Goal: Find specific fact: Find specific fact

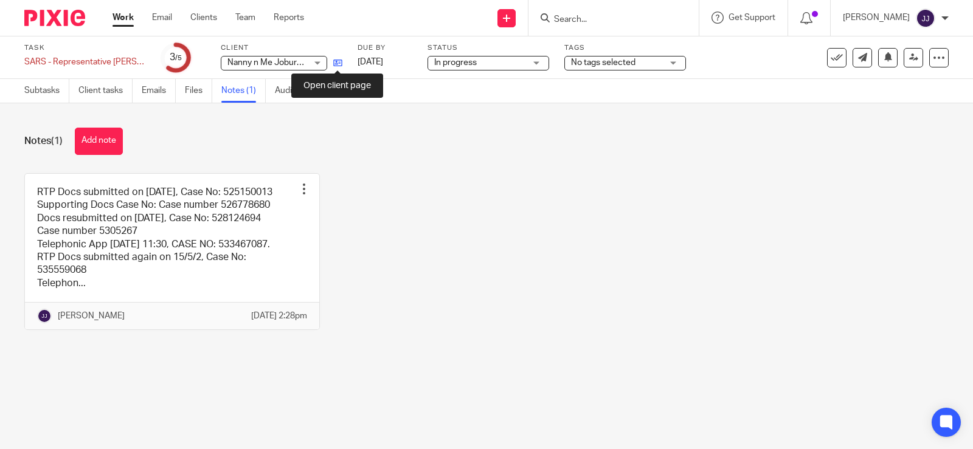
click at [337, 62] on icon at bounding box center [337, 62] width 9 height 9
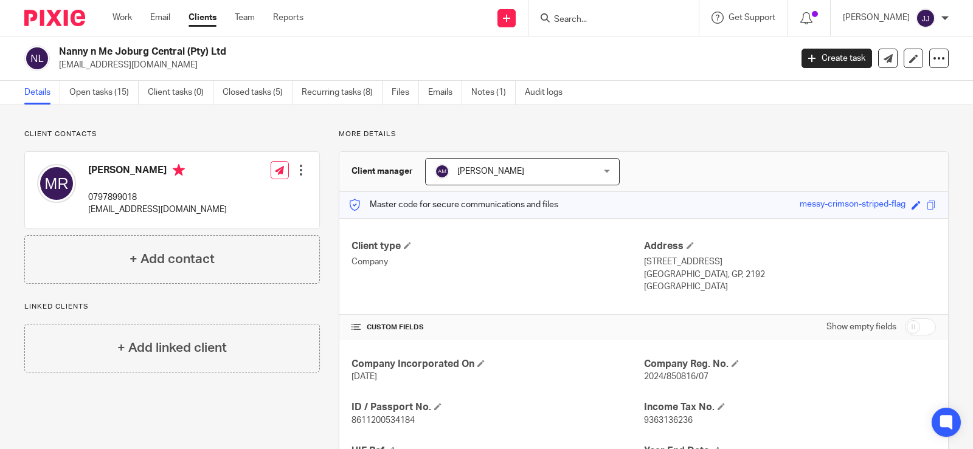
click at [587, 24] on input "Search" at bounding box center [607, 20] width 109 height 11
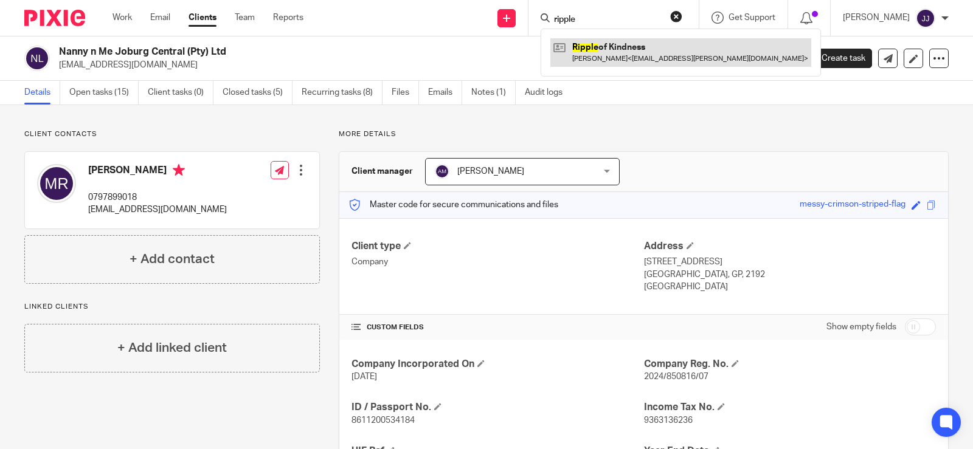
type input "ripple"
click at [644, 41] on link at bounding box center [680, 52] width 261 height 28
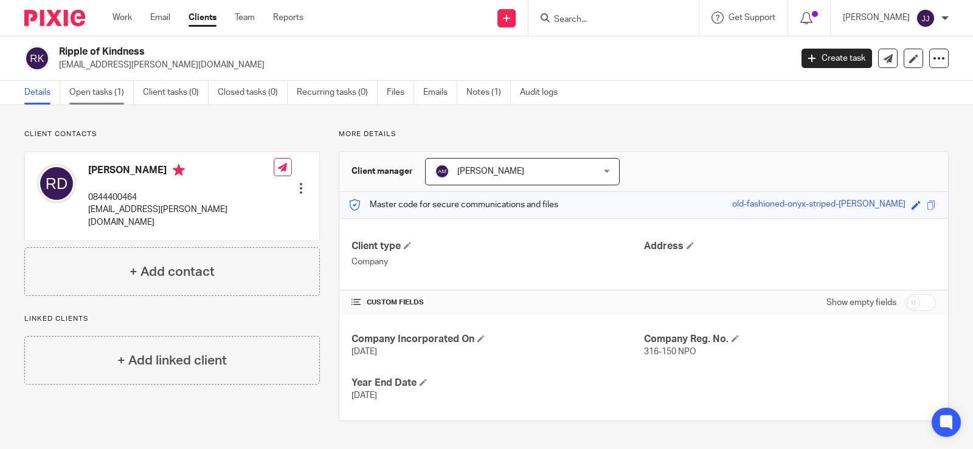
click at [86, 94] on link "Open tasks (1)" at bounding box center [101, 93] width 64 height 24
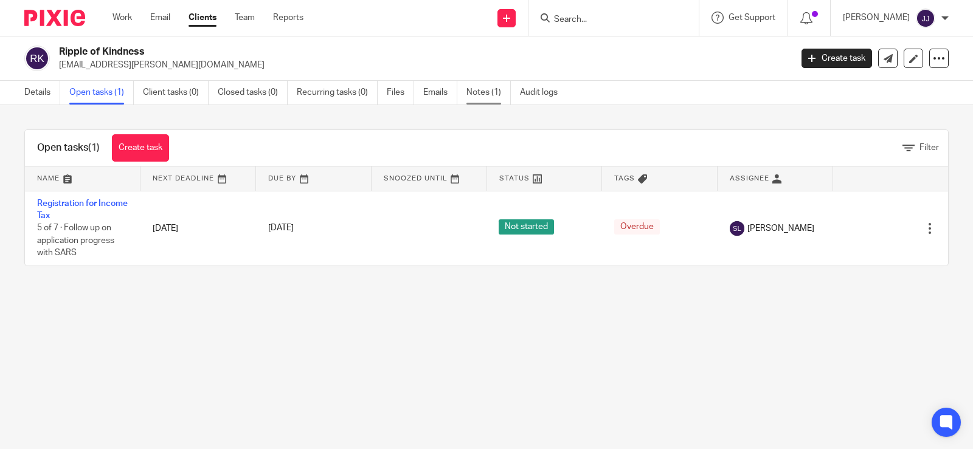
click at [504, 95] on link "Notes (1)" at bounding box center [488, 93] width 44 height 24
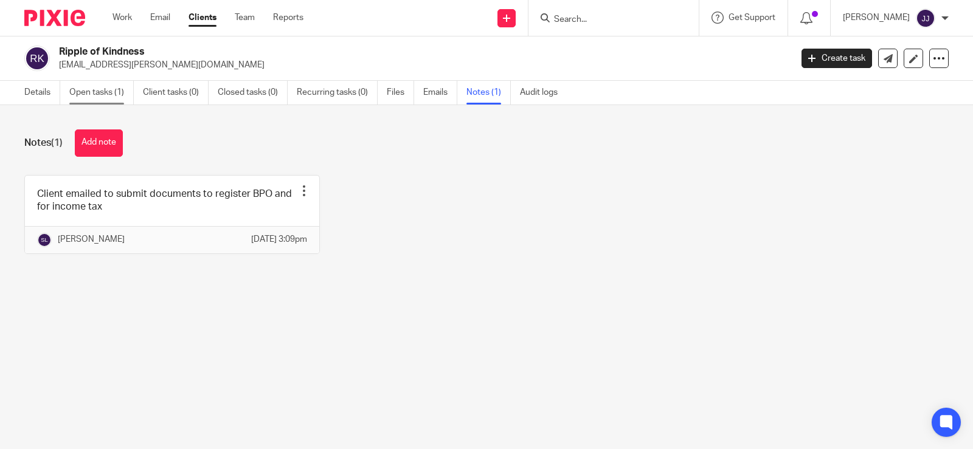
click at [96, 95] on link "Open tasks (1)" at bounding box center [101, 93] width 64 height 24
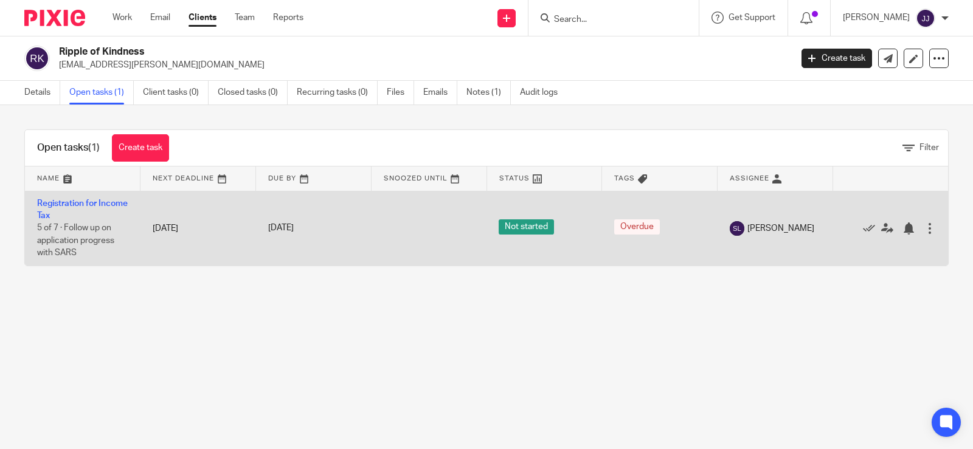
click at [57, 208] on td "Registration for Income Tax 5 of 7 · Follow up on application progress with SARS" at bounding box center [83, 228] width 116 height 75
click at [56, 204] on link "Registration for Income Tax" at bounding box center [82, 209] width 91 height 21
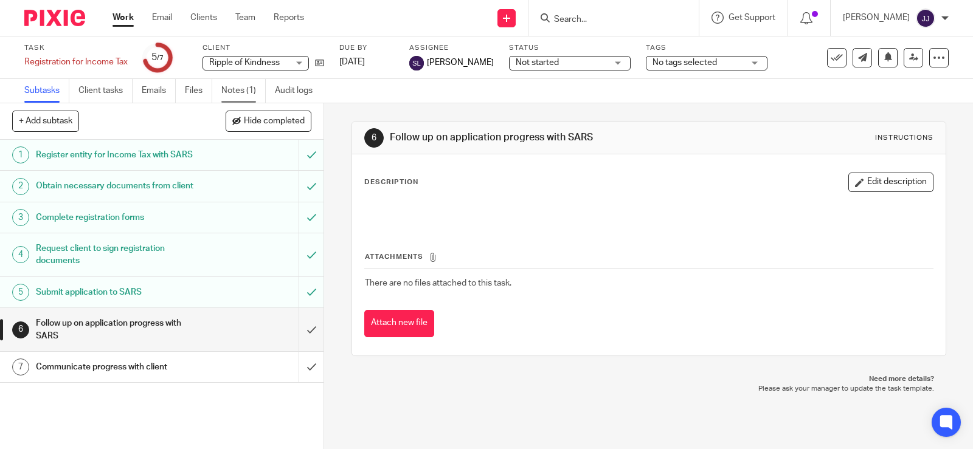
click at [244, 91] on link "Notes (1)" at bounding box center [243, 91] width 44 height 24
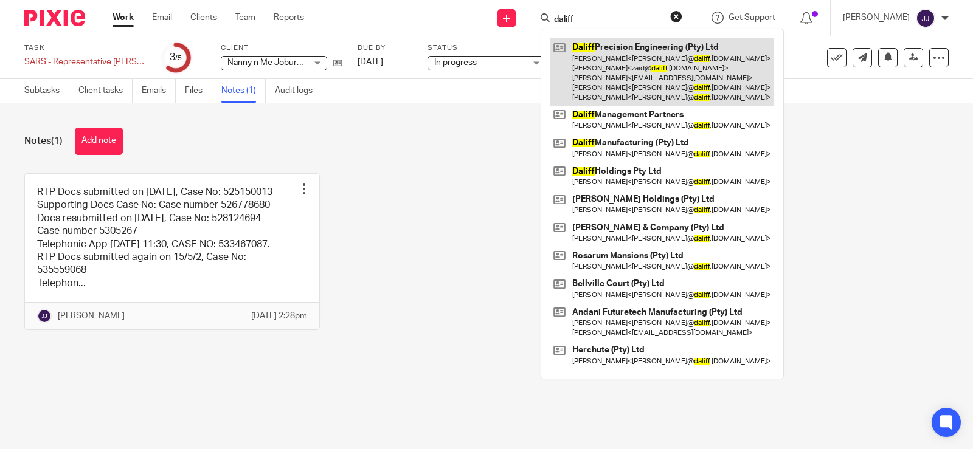
type input "daliff"
click at [629, 64] on link at bounding box center [662, 71] width 224 height 67
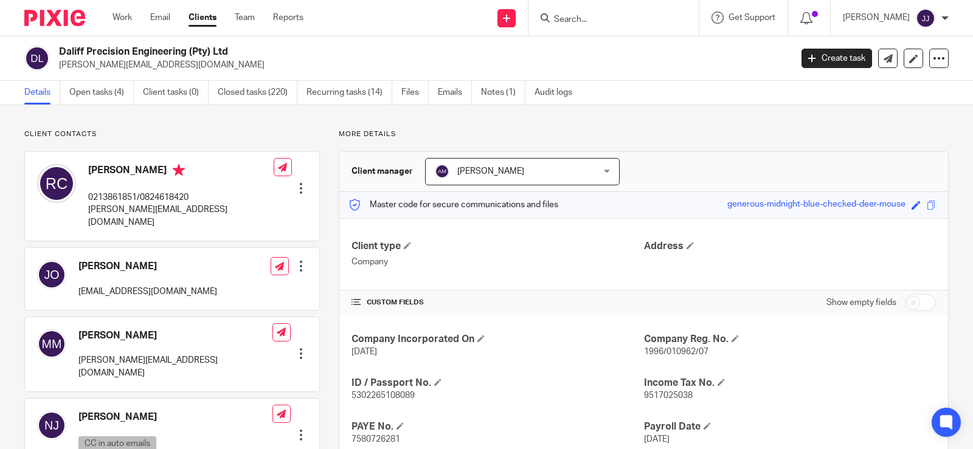
click at [673, 352] on span "1996/010962/07" at bounding box center [676, 352] width 64 height 9
copy span "010962"
click at [570, 18] on input "Search" at bounding box center [607, 20] width 109 height 11
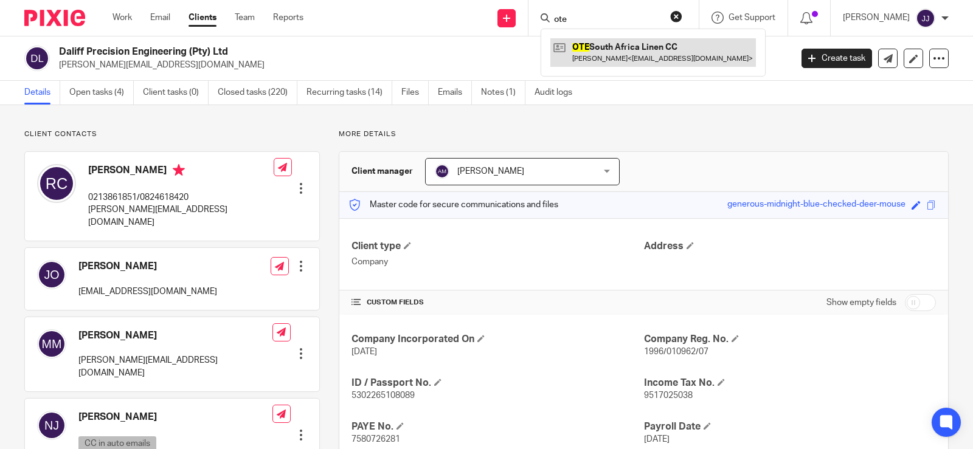
type input "ote"
click at [614, 54] on link at bounding box center [653, 52] width 206 height 28
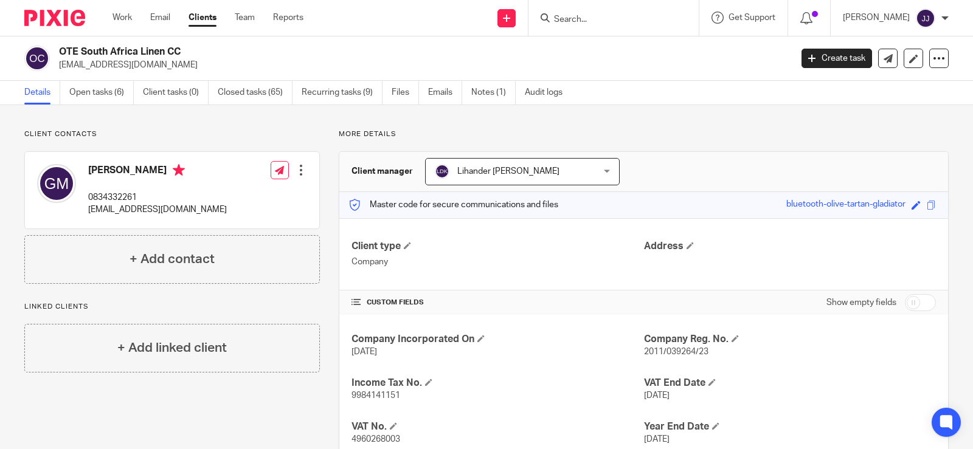
drag, startPoint x: 220, startPoint y: 50, endPoint x: 60, endPoint y: 49, distance: 159.9
click at [60, 49] on h2 "OTE South Africa Linen CC" at bounding box center [349, 52] width 580 height 13
copy h2 "OTE South Africa Linen CC"
click at [677, 351] on span "2011/039264/23" at bounding box center [676, 352] width 64 height 9
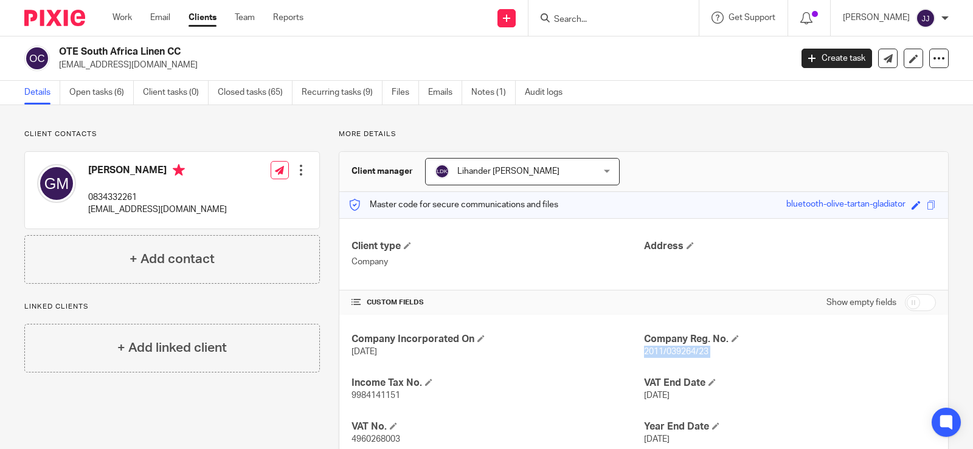
click at [677, 351] on span "2011/039264/23" at bounding box center [676, 352] width 64 height 9
copy p "2011/039264/23"
click at [573, 25] on input "Search" at bounding box center [607, 20] width 109 height 11
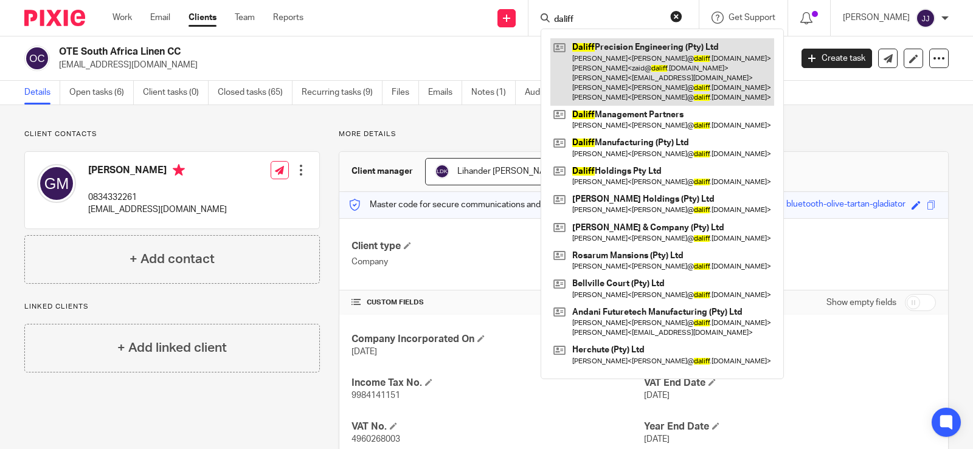
type input "daliff"
click at [674, 77] on link at bounding box center [662, 71] width 224 height 67
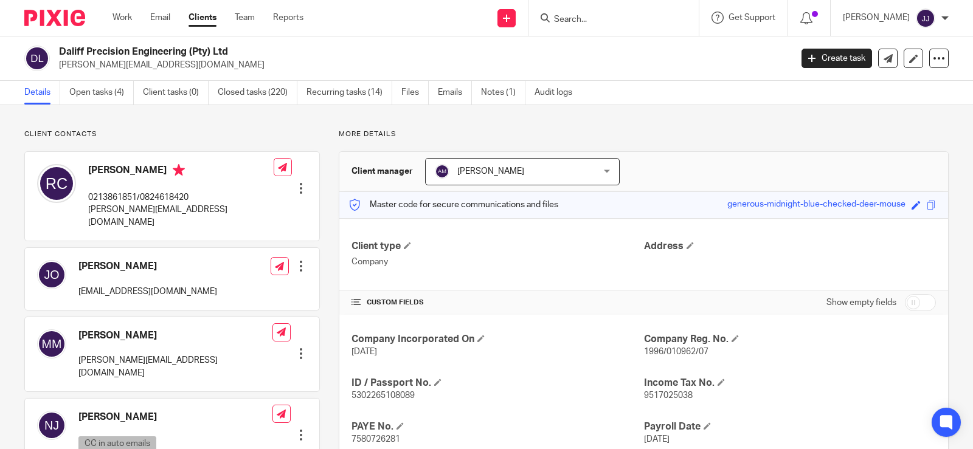
click at [666, 355] on span "1996/010962/07" at bounding box center [676, 352] width 64 height 9
copy p "1996/010962/07"
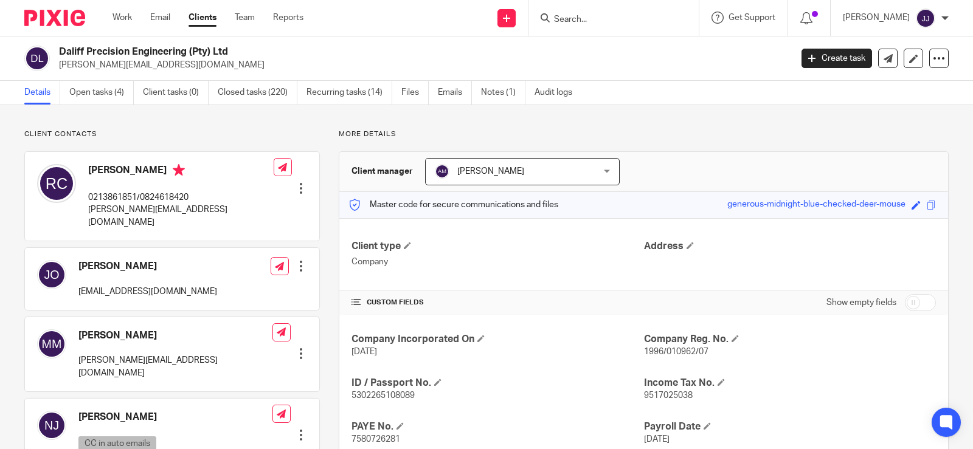
click at [125, 210] on p "rowland@daliff.co.za" at bounding box center [180, 216] width 185 height 25
click at [125, 210] on p "[PERSON_NAME][EMAIL_ADDRESS][DOMAIN_NAME]" at bounding box center [180, 216] width 185 height 25
copy div "[PERSON_NAME][EMAIL_ADDRESS][DOMAIN_NAME]"
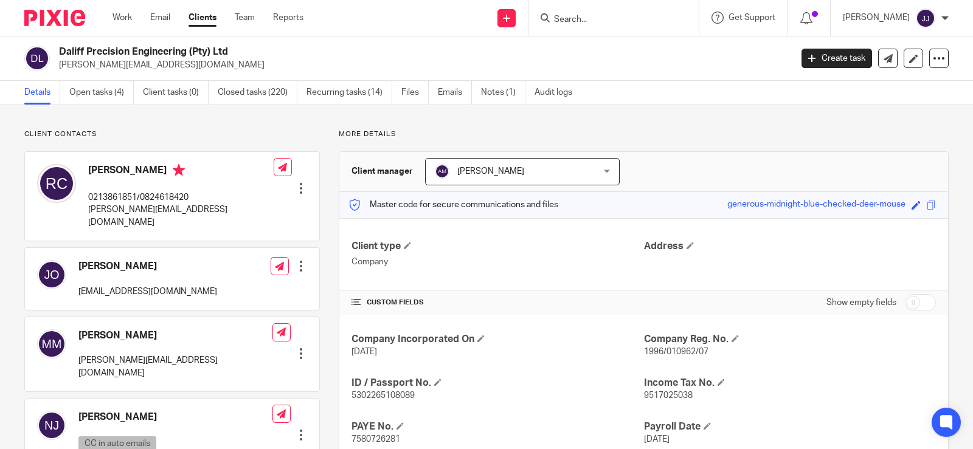
click at [671, 354] on span "1996/010962/07" at bounding box center [676, 352] width 64 height 9
copy span "010962"
click at [753, 361] on div "Company Incorporated On [DATE] Company Reg. No. 1996/010962/07 ID / Passport No…" at bounding box center [643, 433] width 609 height 237
click at [673, 356] on span "1996/010962/07" at bounding box center [676, 352] width 64 height 9
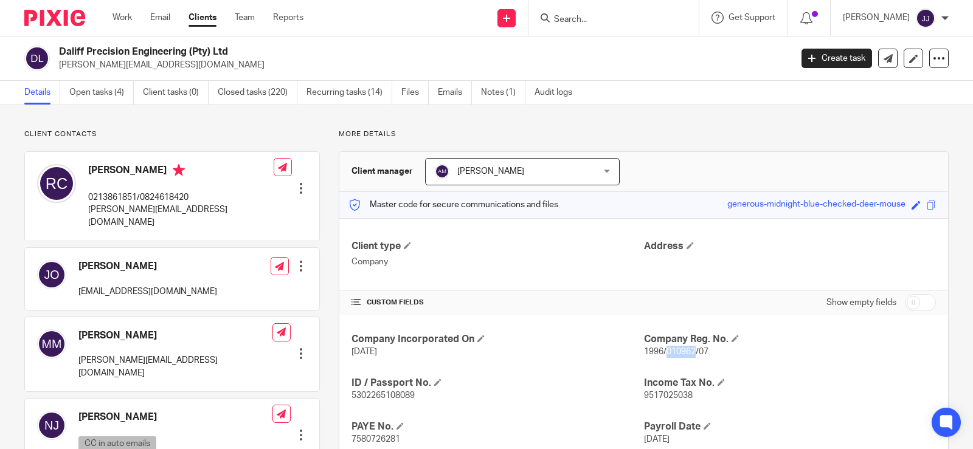
click at [673, 356] on span "1996/010962/07" at bounding box center [676, 352] width 64 height 9
copy p "1996/010962/07"
click at [781, 369] on div "Company Incorporated On [DATE] Company Reg. No. 1996/010962/07 ID / Passport No…" at bounding box center [643, 433] width 609 height 237
click at [673, 353] on span "1996/010962/07" at bounding box center [676, 352] width 64 height 9
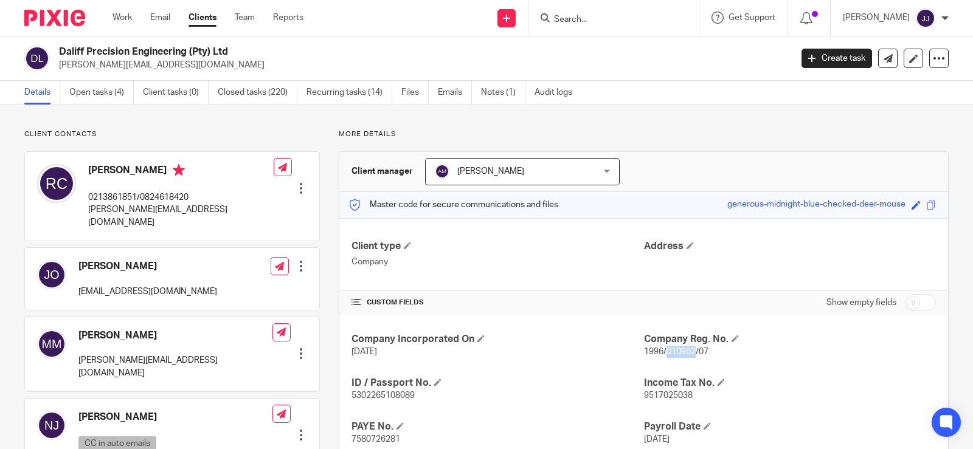
click at [673, 353] on span "1996/010962/07" at bounding box center [676, 352] width 64 height 9
copy span "010962"
click at [722, 372] on div "Company Incorporated On [DATE] Company Reg. No. 1996/010962/07 ID / Passport No…" at bounding box center [643, 433] width 609 height 237
click at [663, 352] on span "1996/010962/07" at bounding box center [676, 352] width 64 height 9
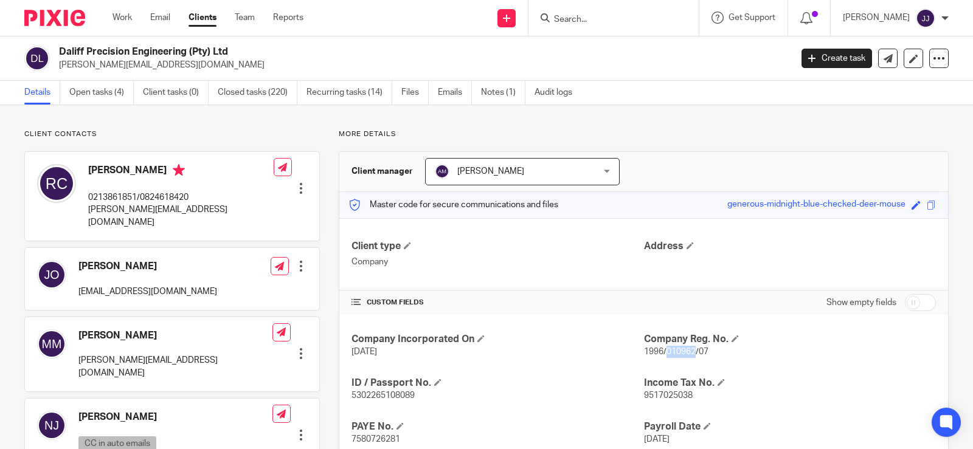
click at [663, 352] on span "1996/010962/07" at bounding box center [676, 352] width 64 height 9
copy p "1996/010962/07"
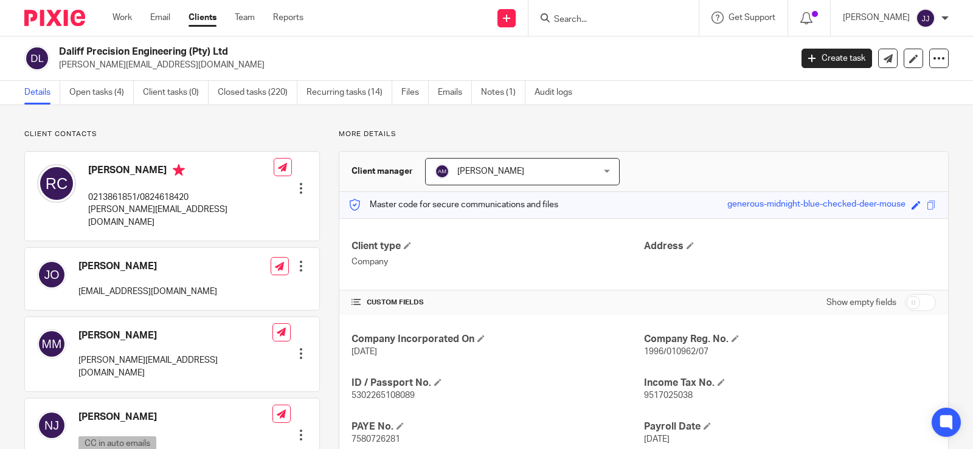
drag, startPoint x: 657, startPoint y: 344, endPoint x: 652, endPoint y: 353, distance: 10.1
click at [652, 353] on span "1996/010962/07" at bounding box center [676, 352] width 64 height 9
copy p "1996/010962/07"
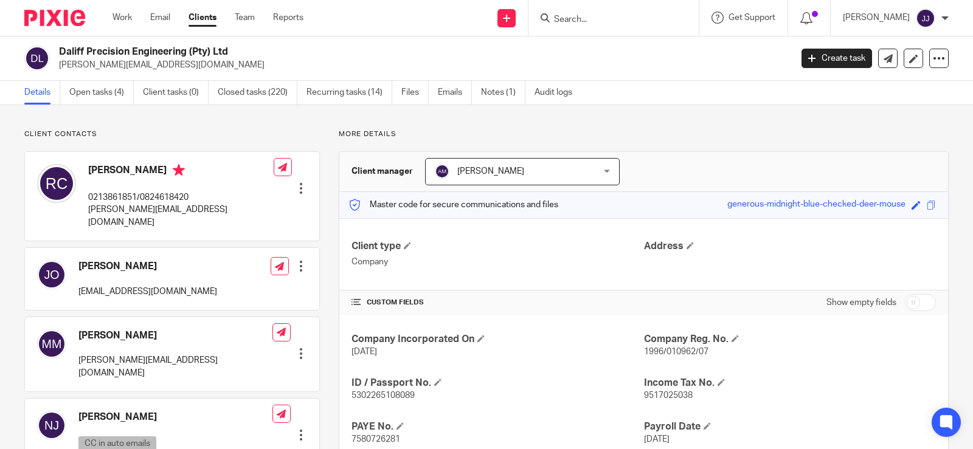
click at [125, 206] on p "[PERSON_NAME][EMAIL_ADDRESS][DOMAIN_NAME]" at bounding box center [180, 216] width 185 height 25
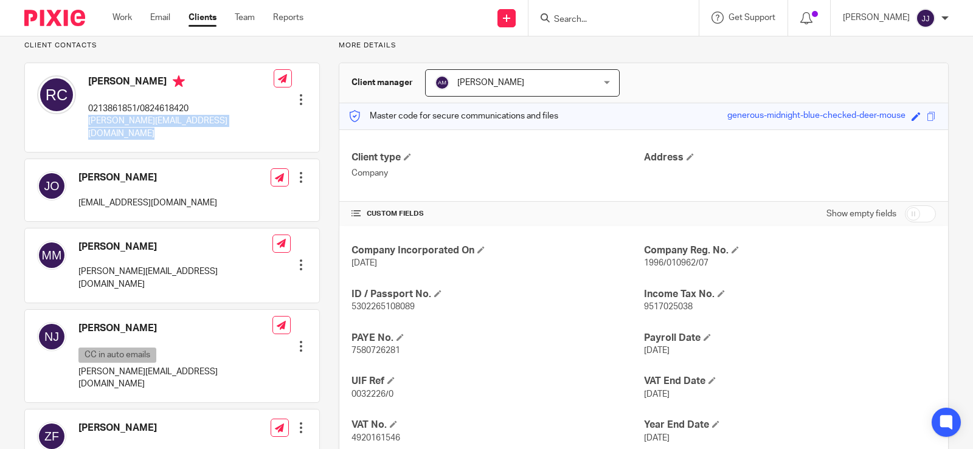
scroll to position [243, 0]
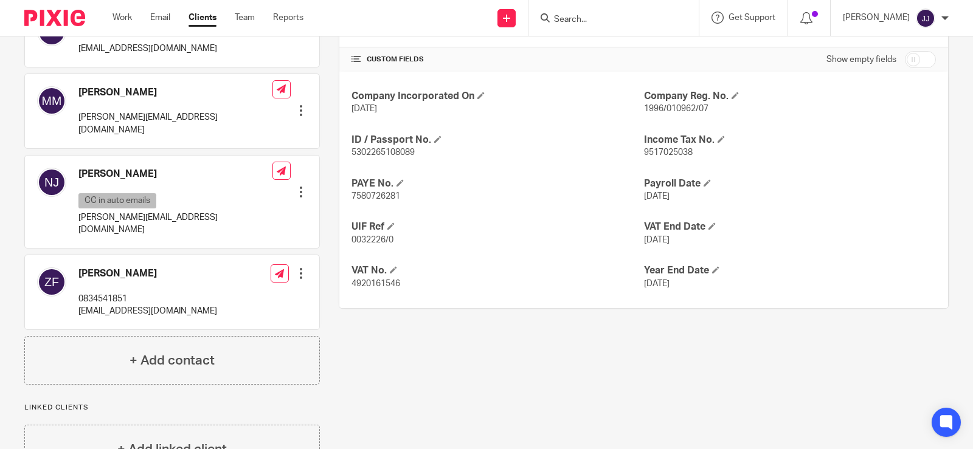
click at [127, 305] on p "[EMAIL_ADDRESS][DOMAIN_NAME]" at bounding box center [147, 311] width 139 height 12
click at [128, 305] on p "[EMAIL_ADDRESS][DOMAIN_NAME]" at bounding box center [147, 311] width 139 height 12
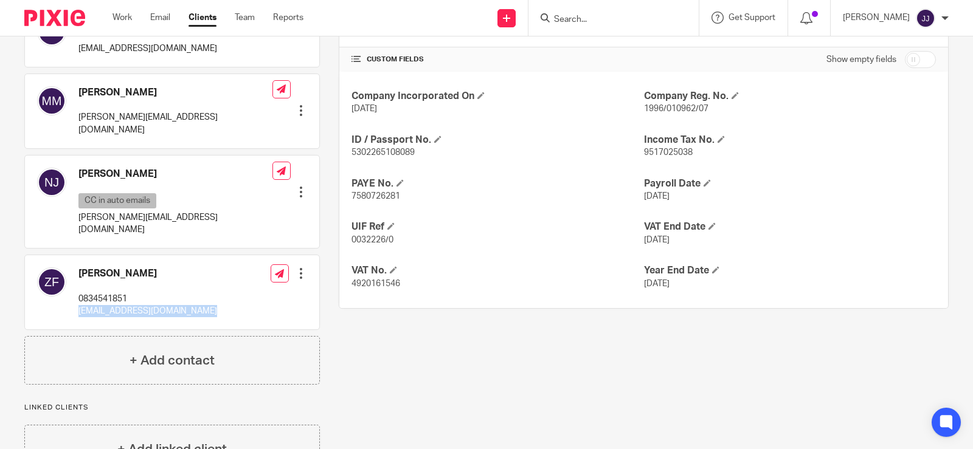
click at [128, 305] on p "[EMAIL_ADDRESS][DOMAIN_NAME]" at bounding box center [147, 311] width 139 height 12
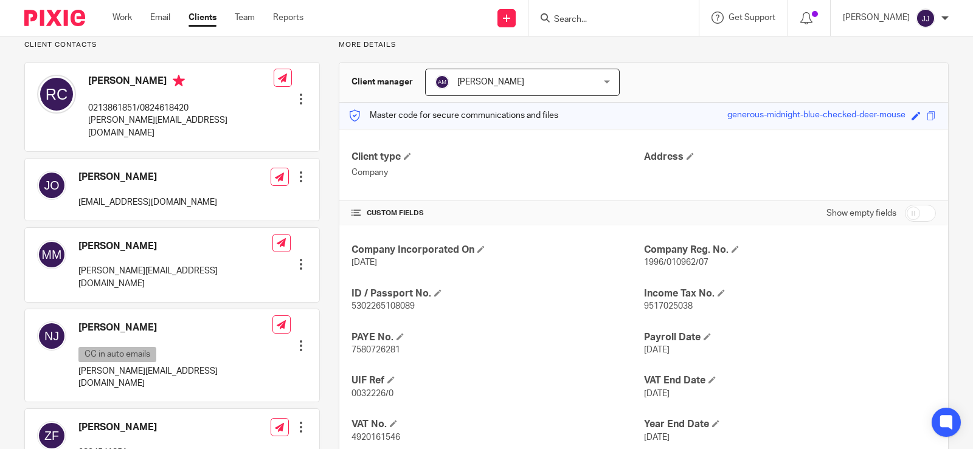
scroll to position [0, 0]
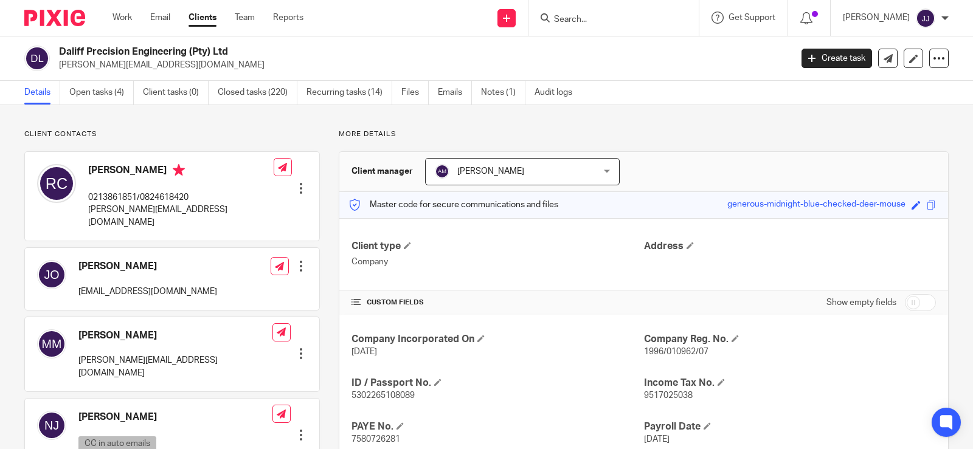
click at [672, 353] on span "1996/010962/07" at bounding box center [676, 352] width 64 height 9
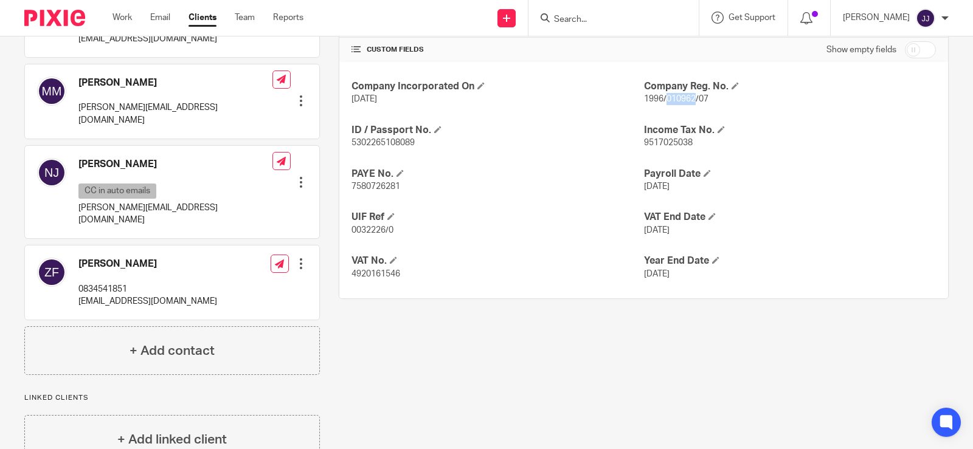
scroll to position [255, 0]
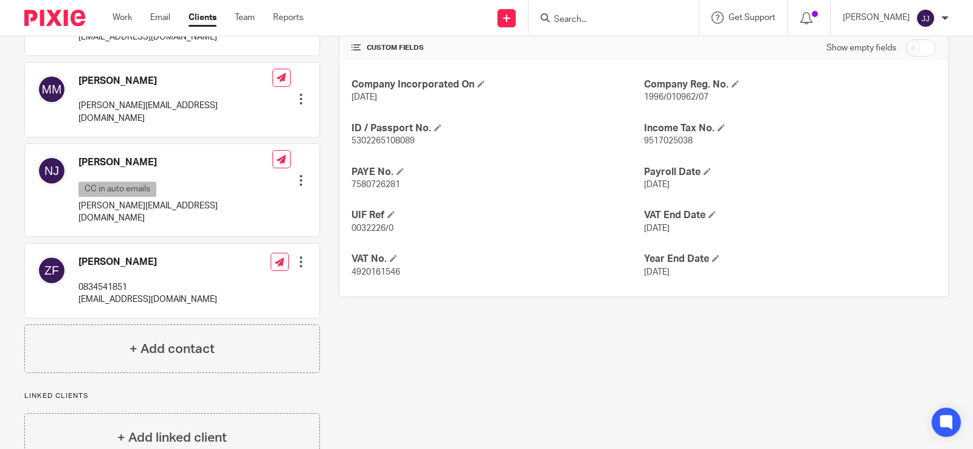
click at [110, 294] on p "[EMAIL_ADDRESS][DOMAIN_NAME]" at bounding box center [147, 300] width 139 height 12
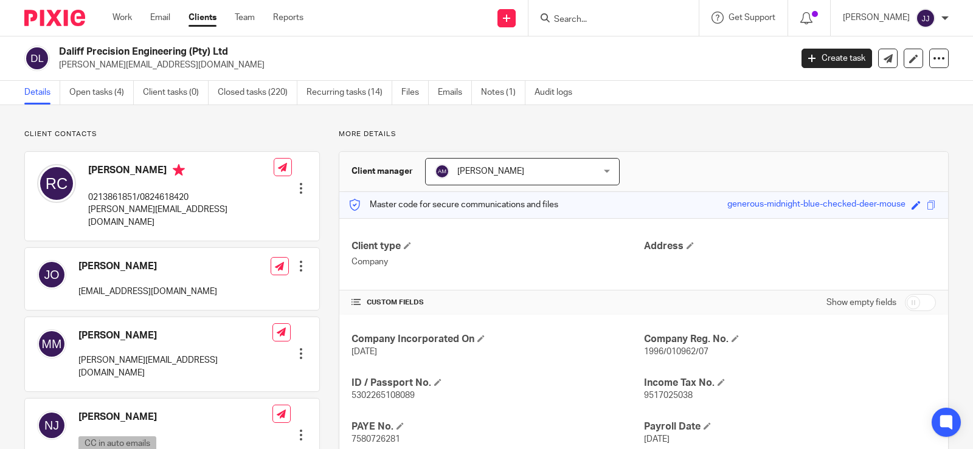
click at [556, 19] on input "Search" at bounding box center [607, 20] width 109 height 11
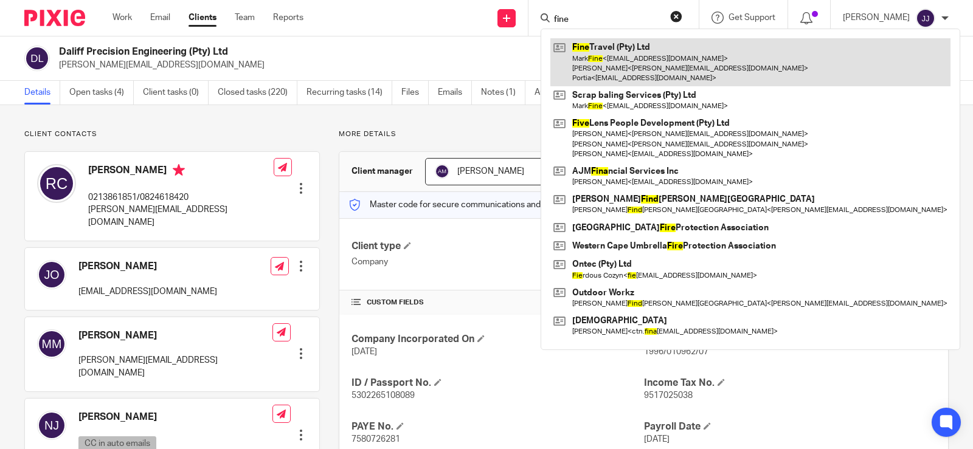
type input "fine"
click at [639, 54] on link at bounding box center [750, 62] width 400 height 48
click at [641, 57] on link at bounding box center [750, 62] width 400 height 48
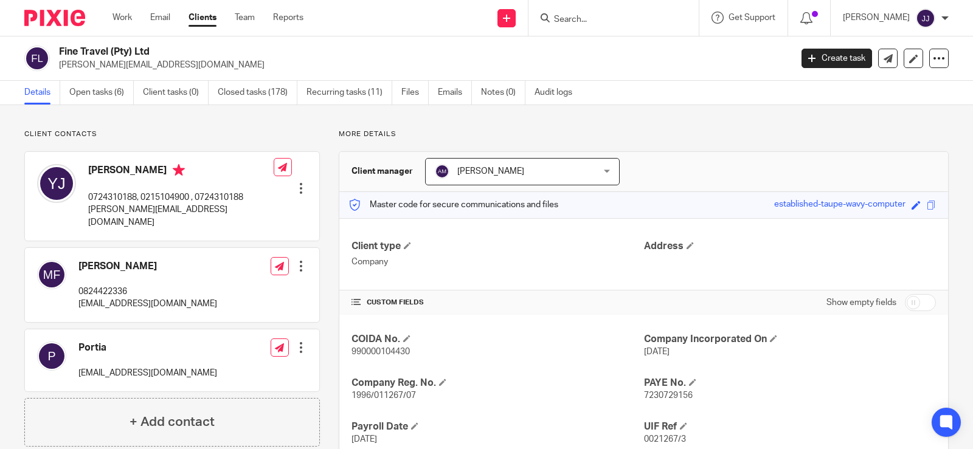
click at [384, 396] on span "1996/011267/07" at bounding box center [383, 396] width 64 height 9
click at [384, 395] on span "1996/011267/07" at bounding box center [383, 396] width 64 height 9
copy span "011267"
click at [582, 22] on input "Search" at bounding box center [607, 20] width 109 height 11
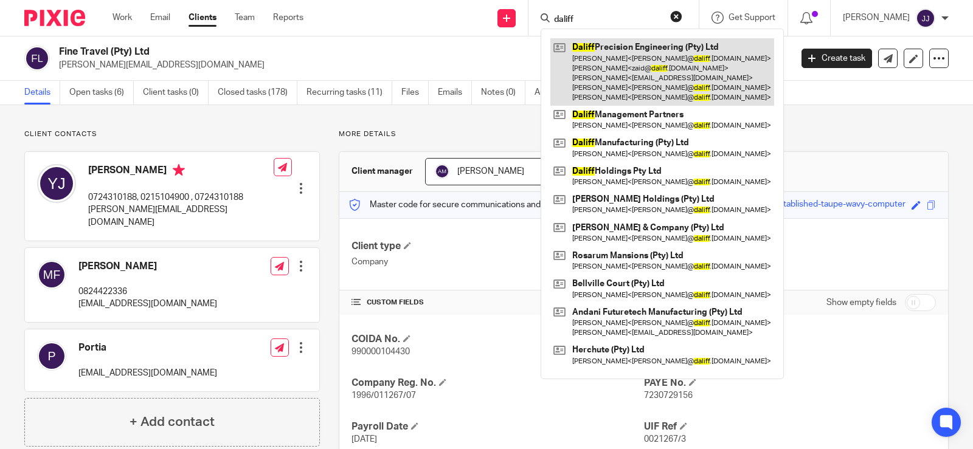
type input "daliff"
click at [657, 43] on link at bounding box center [662, 71] width 224 height 67
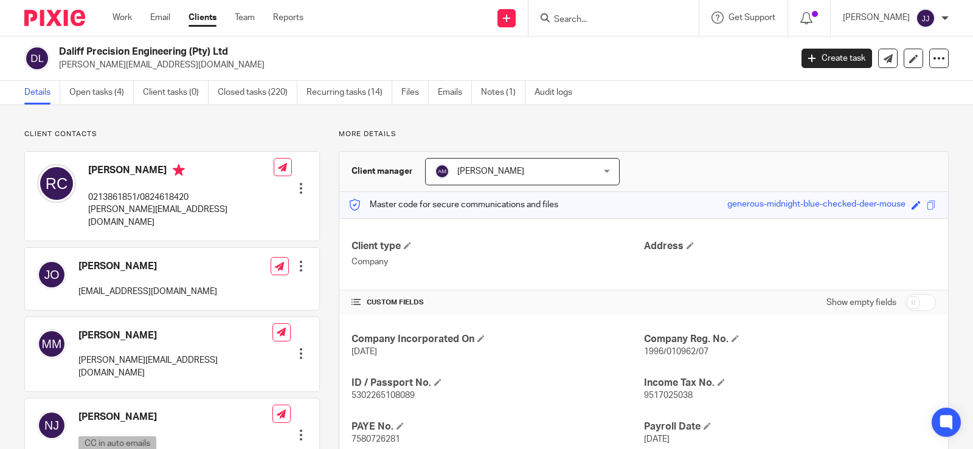
click at [675, 353] on span "1996/010962/07" at bounding box center [676, 352] width 64 height 9
click at [672, 351] on span "1996/010962/07" at bounding box center [676, 352] width 64 height 9
click at [673, 351] on span "1996/010962/07" at bounding box center [676, 352] width 64 height 9
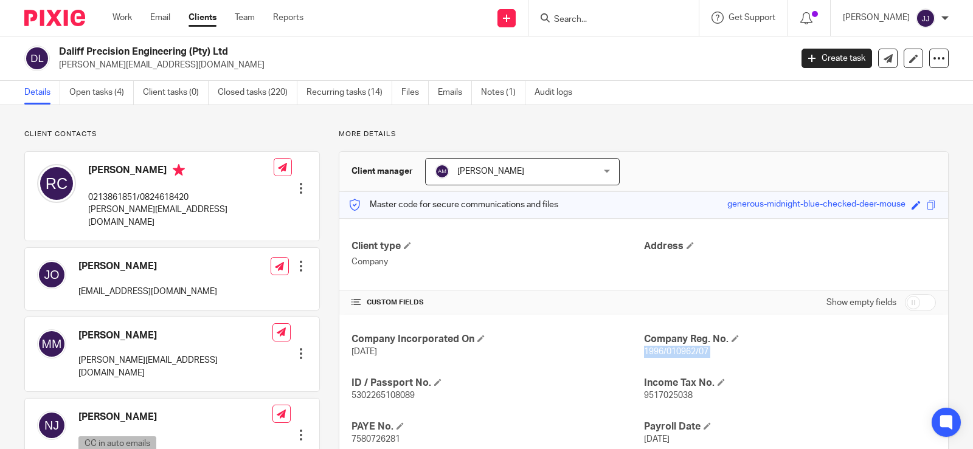
click at [673, 351] on span "1996/010962/07" at bounding box center [676, 352] width 64 height 9
click at [774, 275] on div "Client type Company Address" at bounding box center [643, 254] width 609 height 72
click at [683, 352] on span "1996/010962/07" at bounding box center [676, 352] width 64 height 9
copy span "010962"
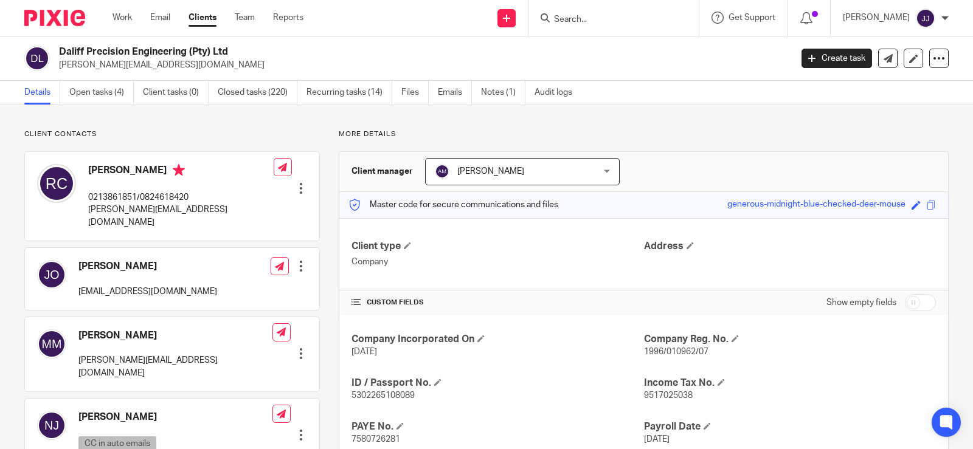
click at [777, 350] on p "1996/010962/07" at bounding box center [790, 352] width 292 height 12
click at [703, 353] on span "1996/010962/07" at bounding box center [676, 352] width 64 height 9
click at [702, 351] on span "1996/010962/07" at bounding box center [676, 352] width 64 height 9
click at [685, 362] on div "Company Incorporated On [DATE] Company Reg. No. 1996/010962/07 ID / Passport No…" at bounding box center [643, 433] width 609 height 237
click at [677, 350] on span "1996/010962/07" at bounding box center [676, 352] width 64 height 9
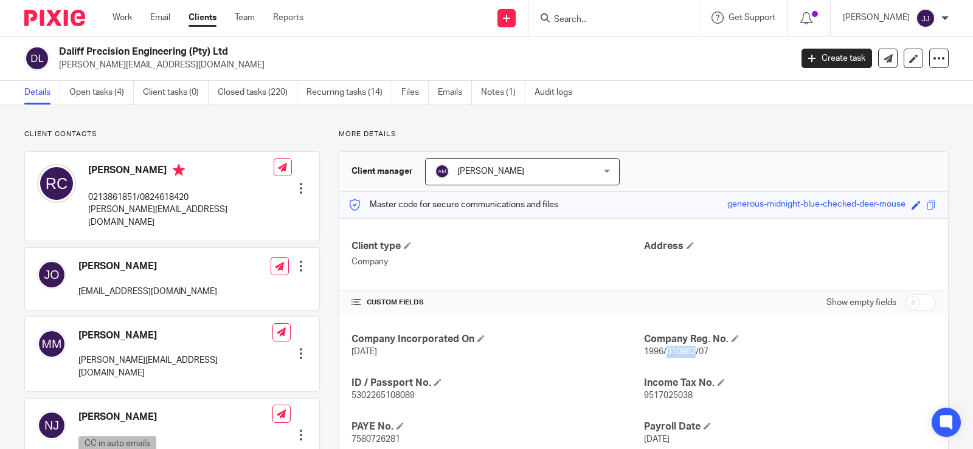
click at [677, 350] on span "1996/010962/07" at bounding box center [676, 352] width 64 height 9
copy p "1996/010962/07"
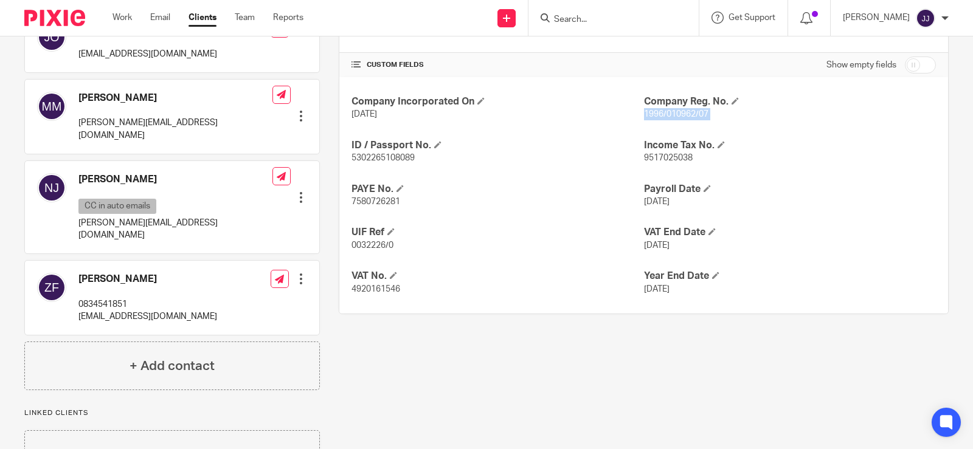
scroll to position [243, 0]
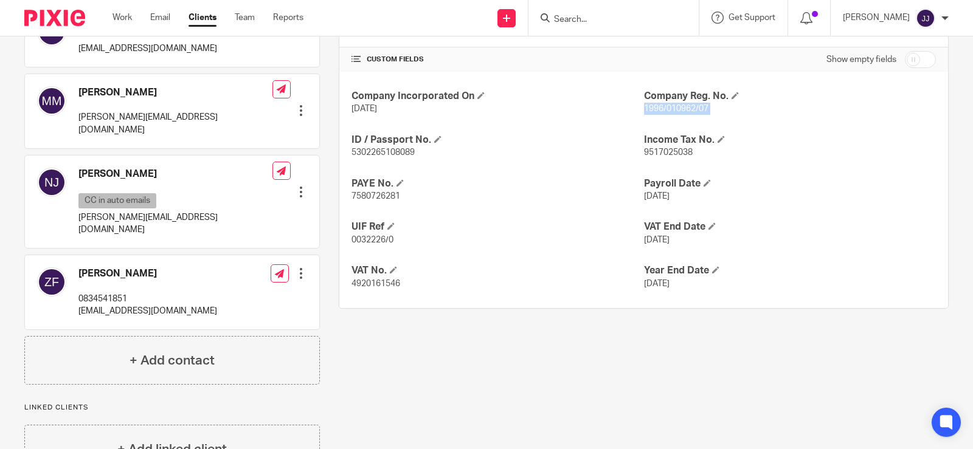
copy p "1996/010962/07"
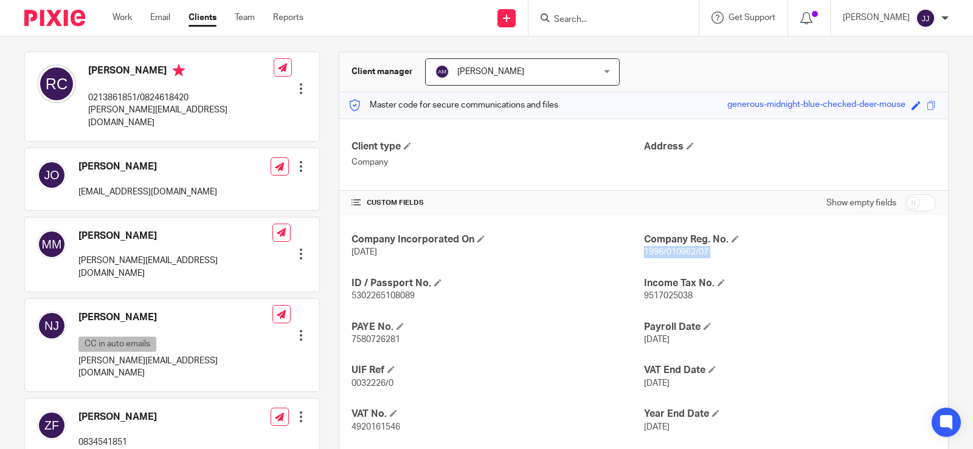
scroll to position [0, 0]
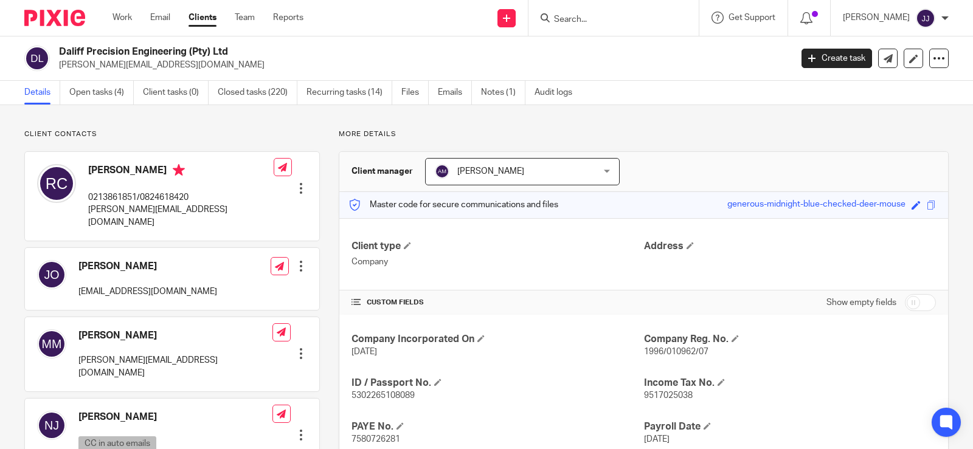
click at [638, 23] on input "Search" at bounding box center [607, 20] width 109 height 11
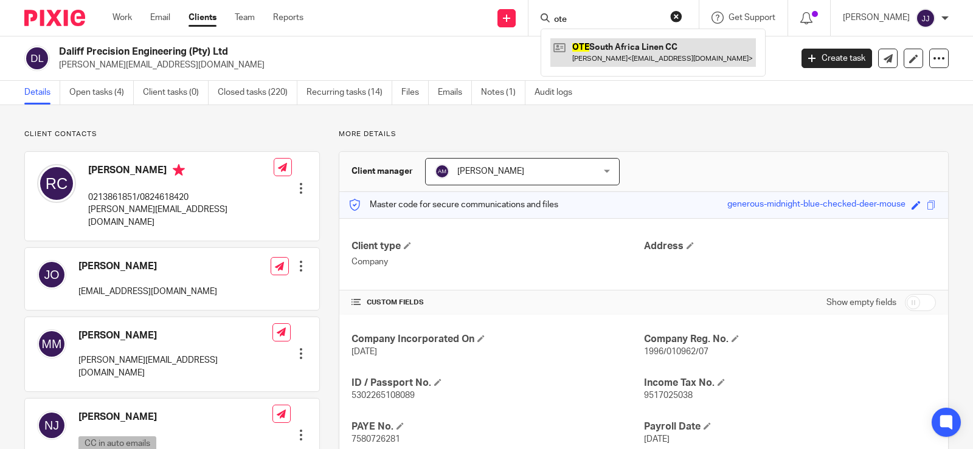
type input "ote"
click at [600, 47] on link at bounding box center [653, 52] width 206 height 28
